Goal: Check status: Check status

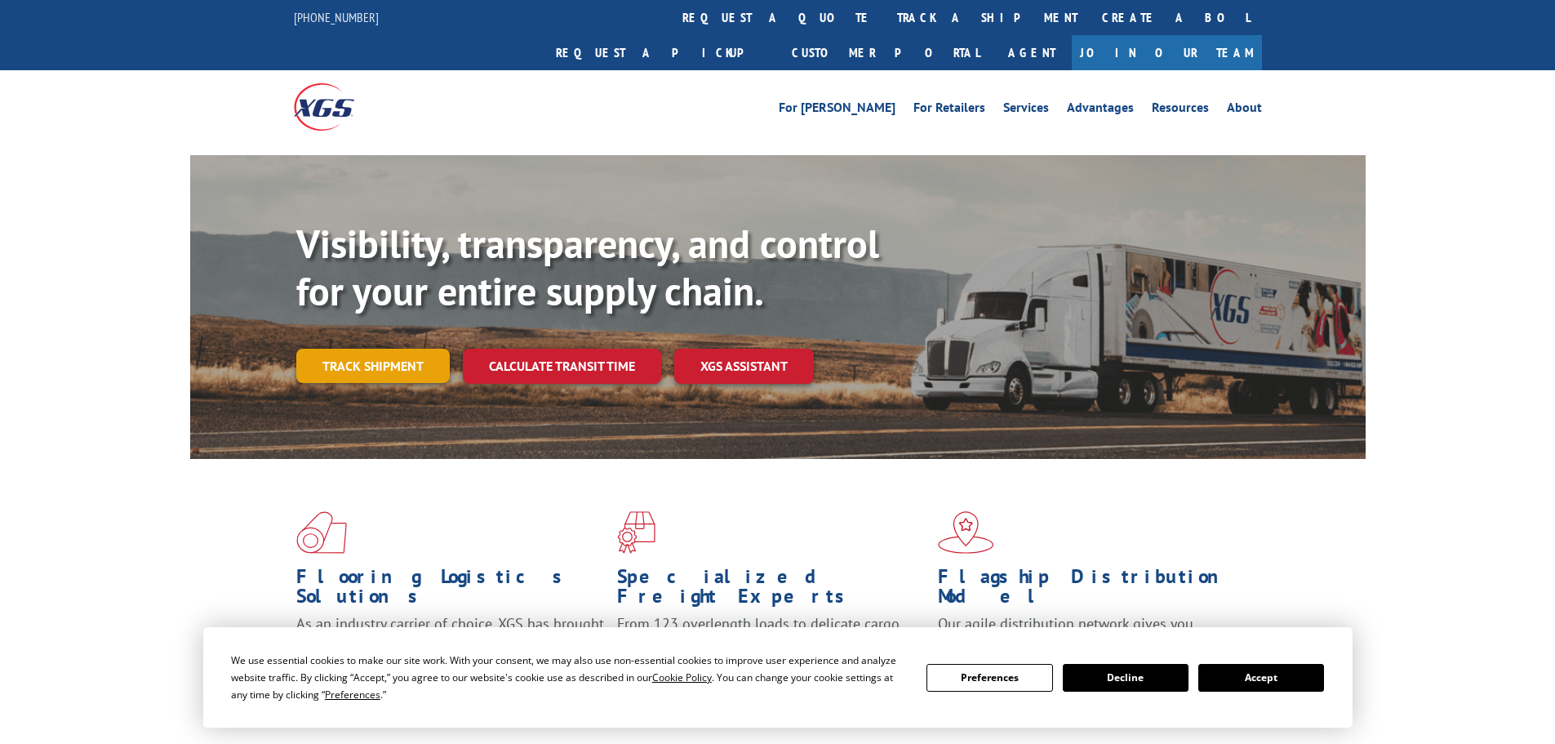
click at [433, 349] on link "Track shipment" at bounding box center [372, 366] width 153 height 34
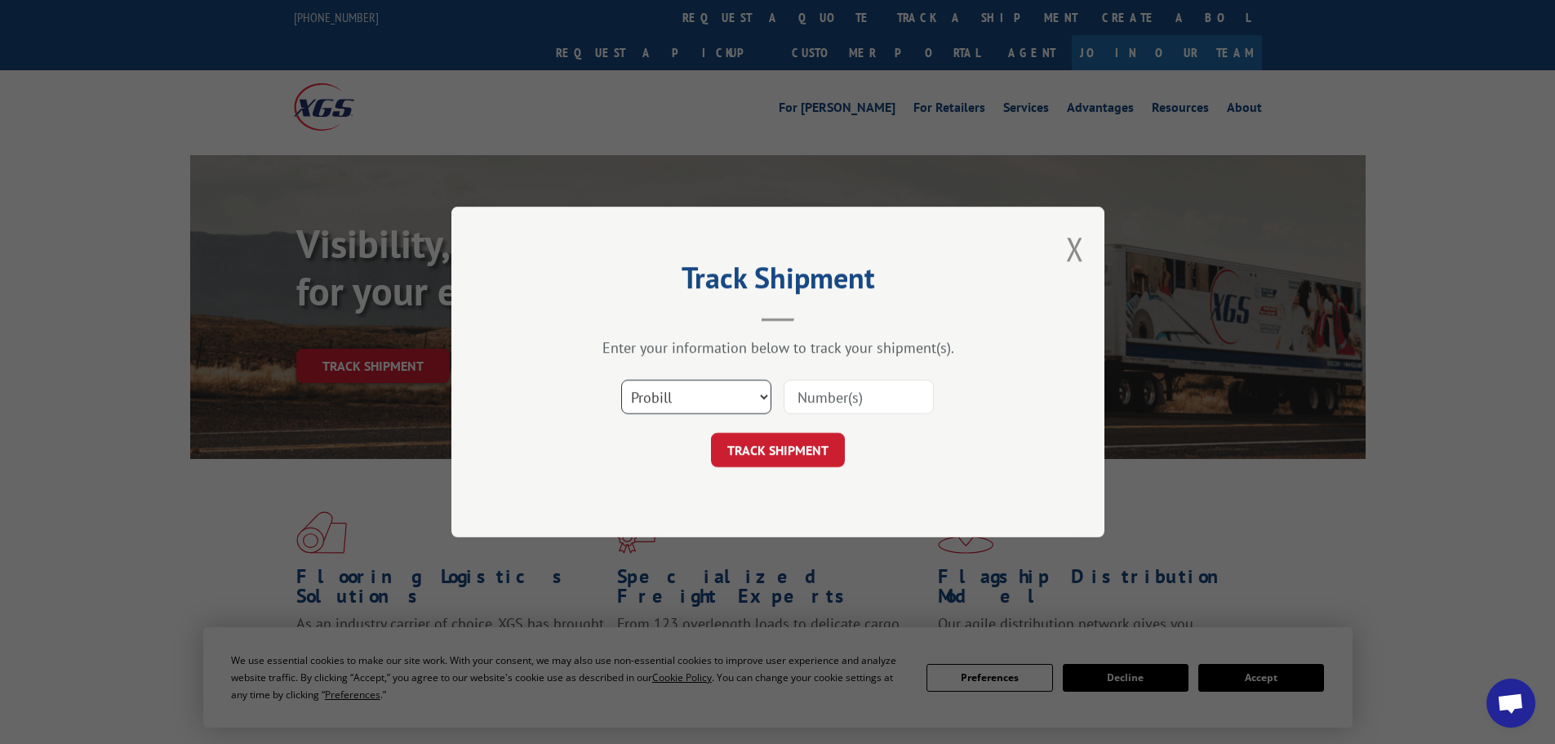
click at [763, 400] on select "Select category... Probill BOL PO" at bounding box center [696, 397] width 150 height 34
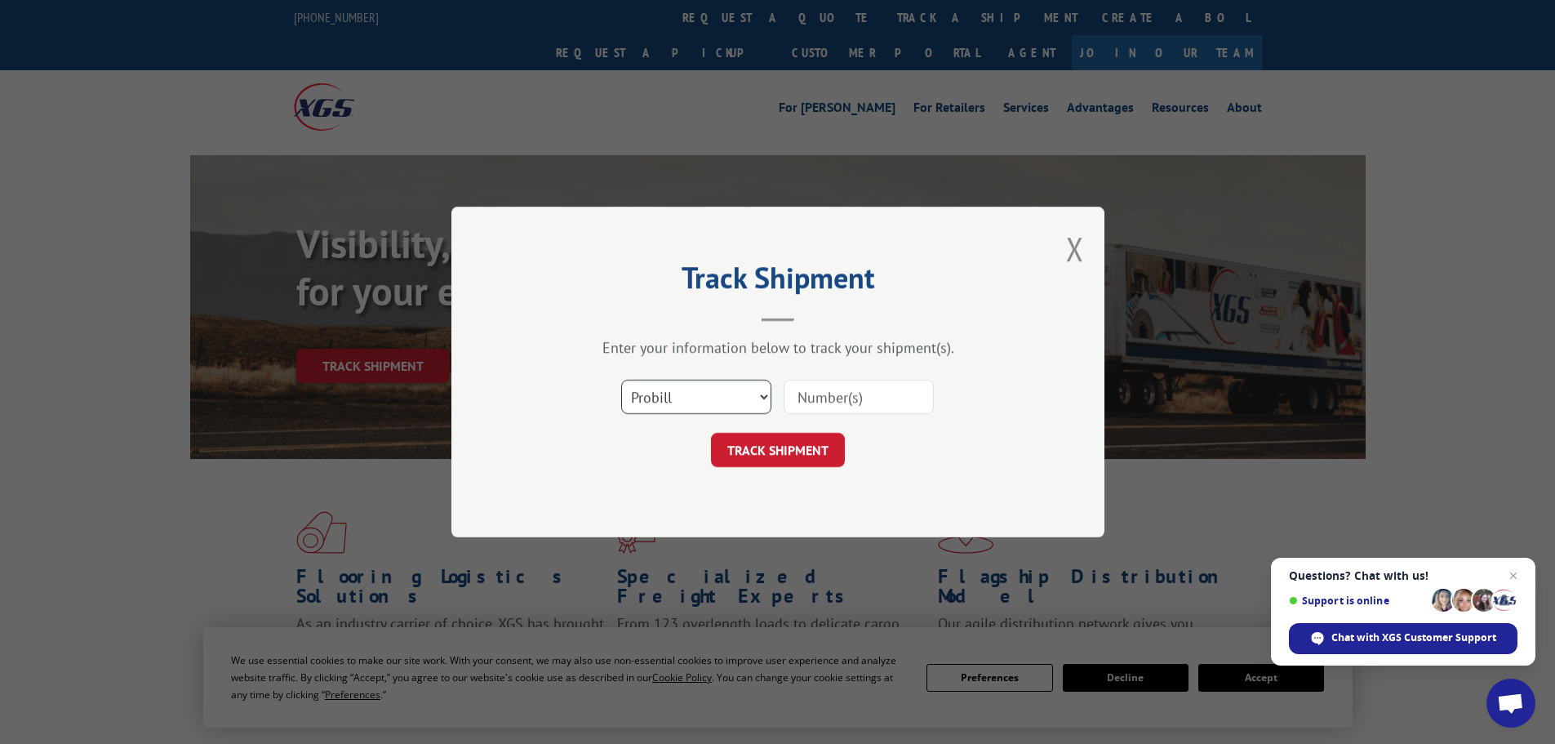
select select "bol"
click at [621, 380] on select "Select category... Probill BOL PO" at bounding box center [696, 397] width 150 height 34
click at [825, 394] on input at bounding box center [859, 397] width 150 height 34
type input "6000271"
click at [820, 443] on button "TRACK SHIPMENT" at bounding box center [778, 450] width 134 height 34
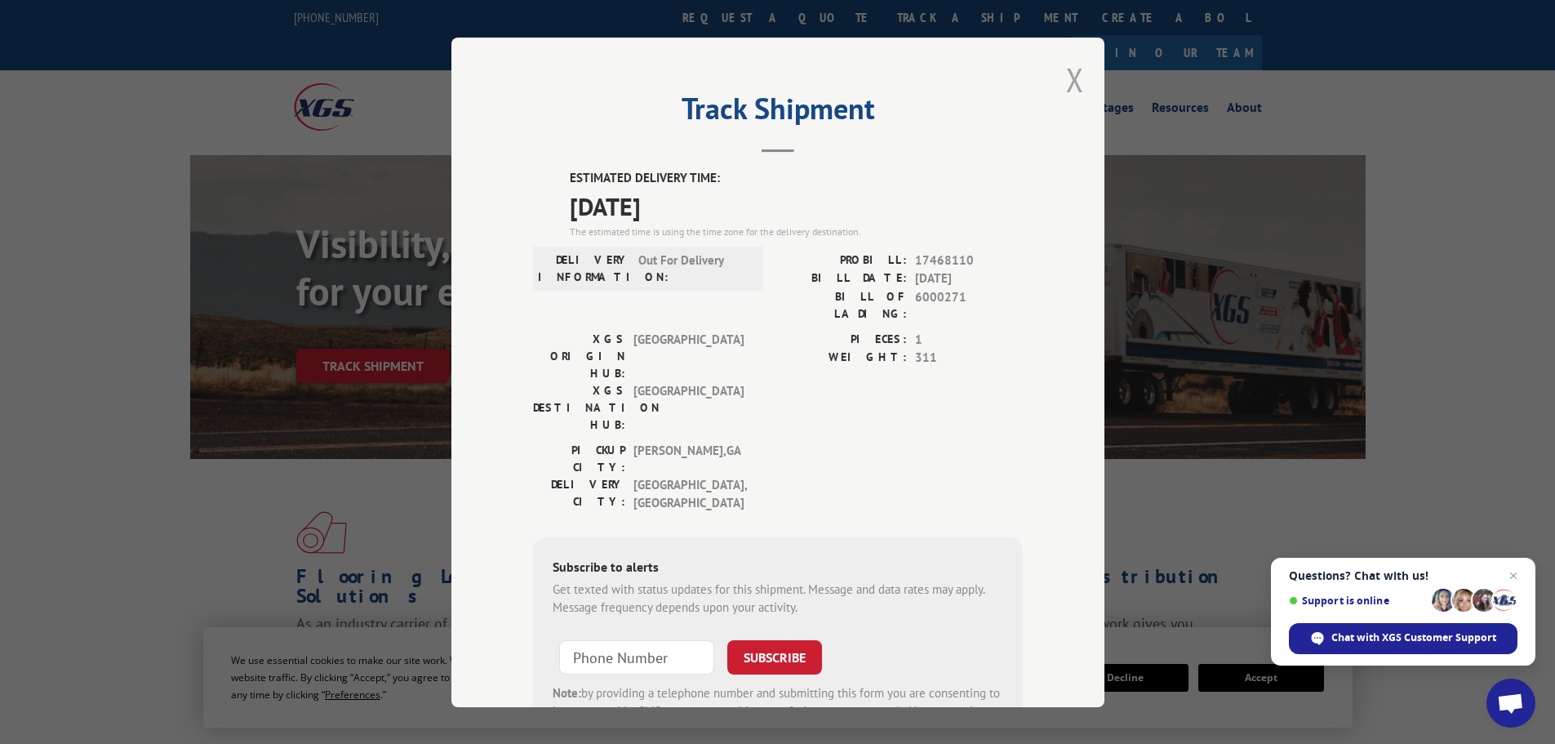
click at [1074, 85] on button "Close modal" at bounding box center [1075, 79] width 18 height 43
